Goal: Task Accomplishment & Management: Use online tool/utility

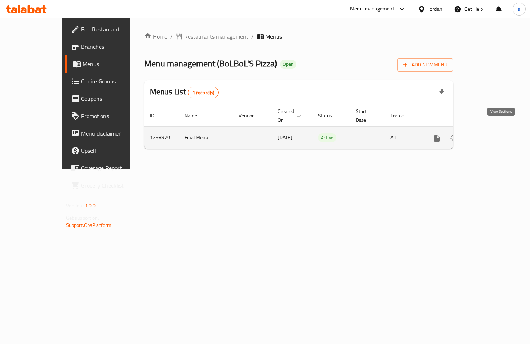
click at [496, 131] on link "enhanced table" at bounding box center [488, 137] width 17 height 17
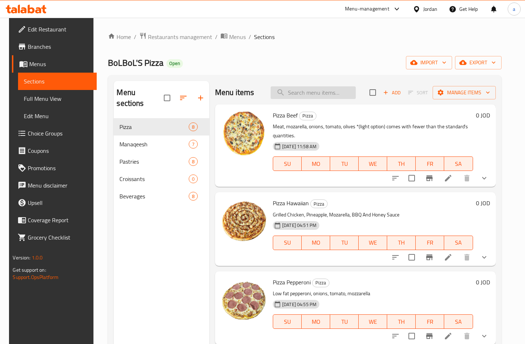
click at [313, 92] on input "search" at bounding box center [313, 92] width 85 height 13
paste input "Potato"
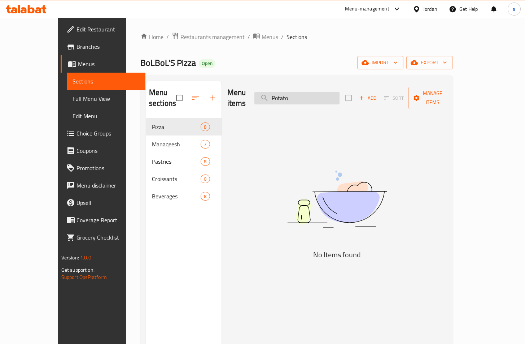
click at [291, 92] on input "Potato" at bounding box center [296, 98] width 85 height 13
click at [326, 92] on input "Potato" at bounding box center [296, 98] width 85 height 13
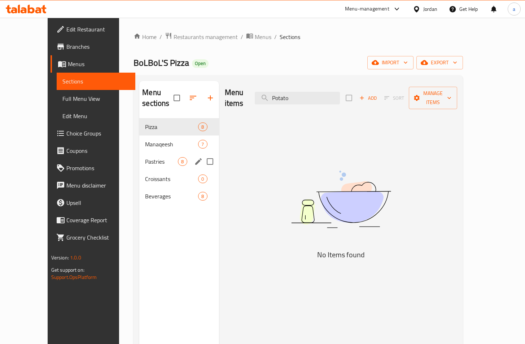
type input "Potato"
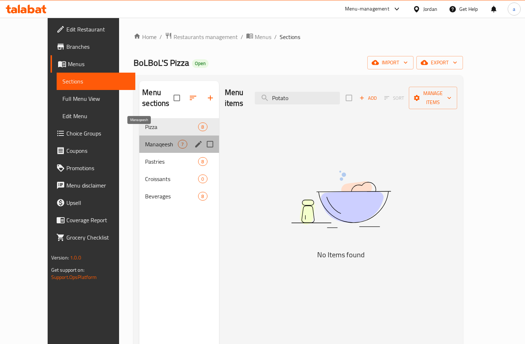
click at [145, 140] on span "Manaqeesh" at bounding box center [161, 144] width 33 height 9
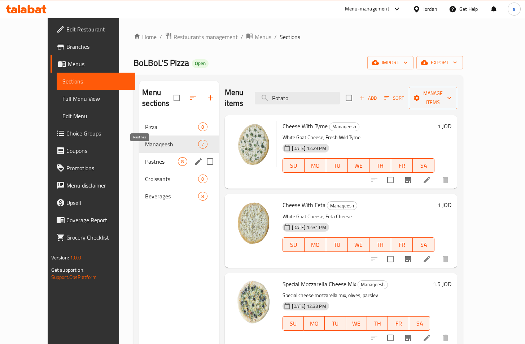
click at [145, 157] on span "Pastries" at bounding box center [161, 161] width 33 height 9
